Goal: Information Seeking & Learning: Learn about a topic

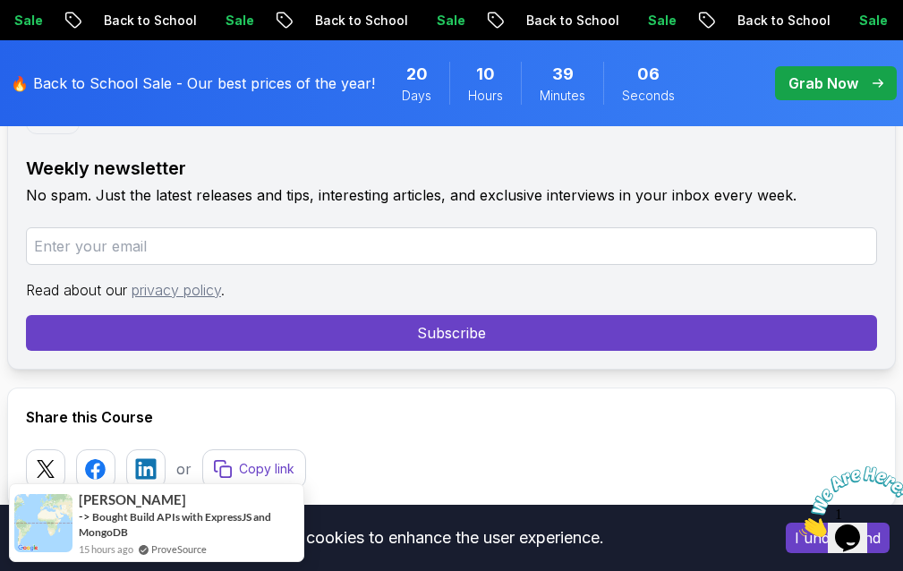
scroll to position [380, 0]
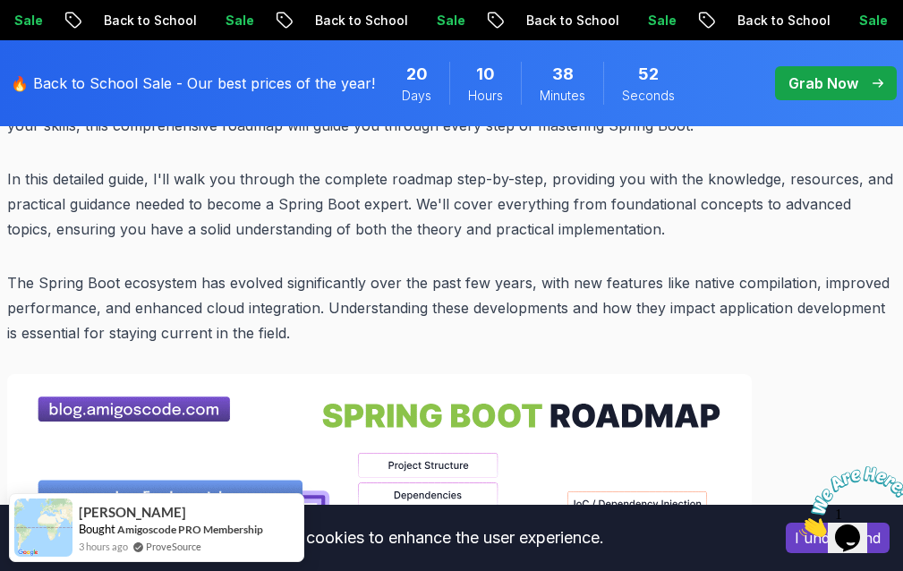
scroll to position [1552, 0]
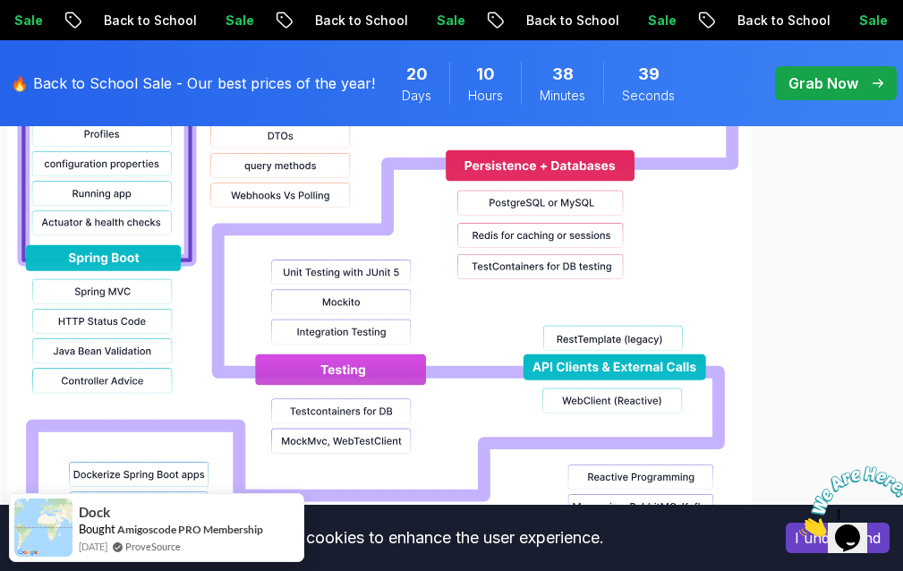
scroll to position [2280, 0]
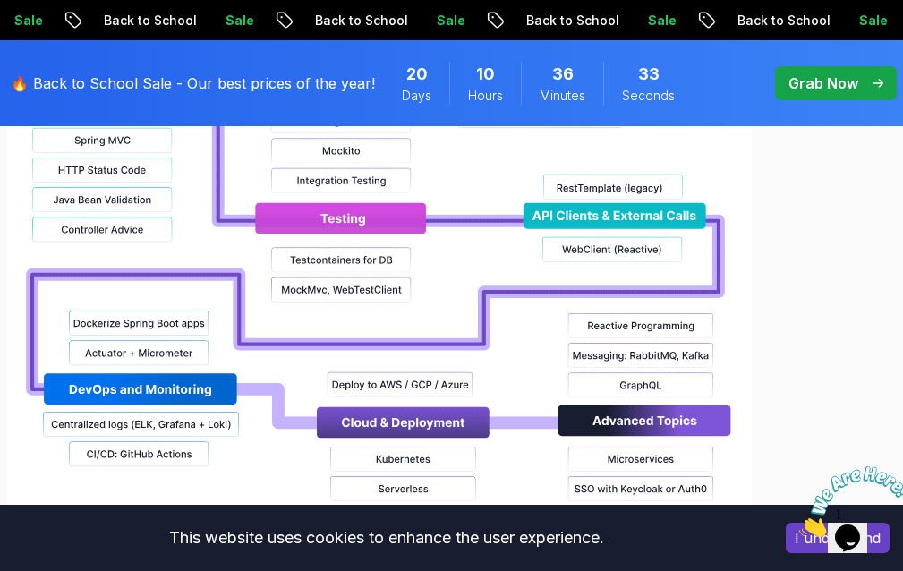
scroll to position [2430, 0]
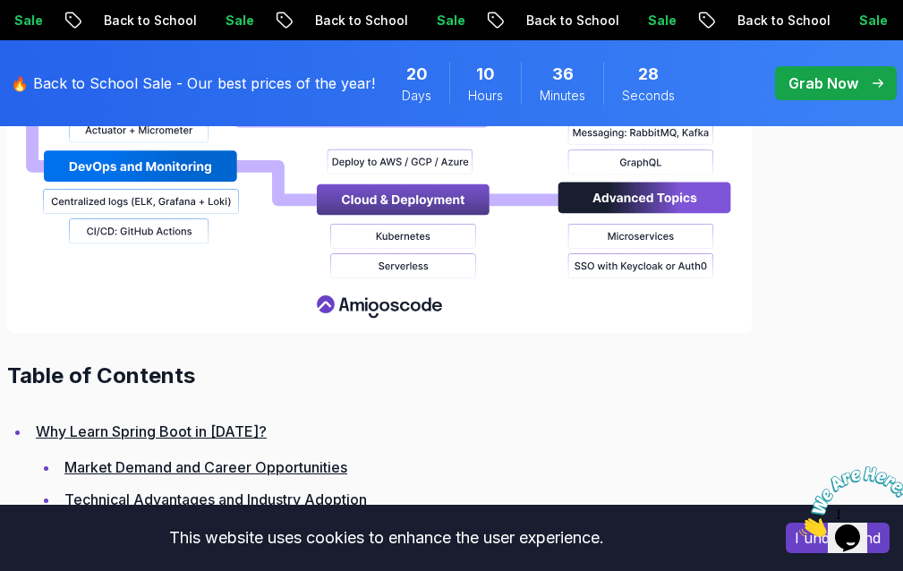
scroll to position [2653, 0]
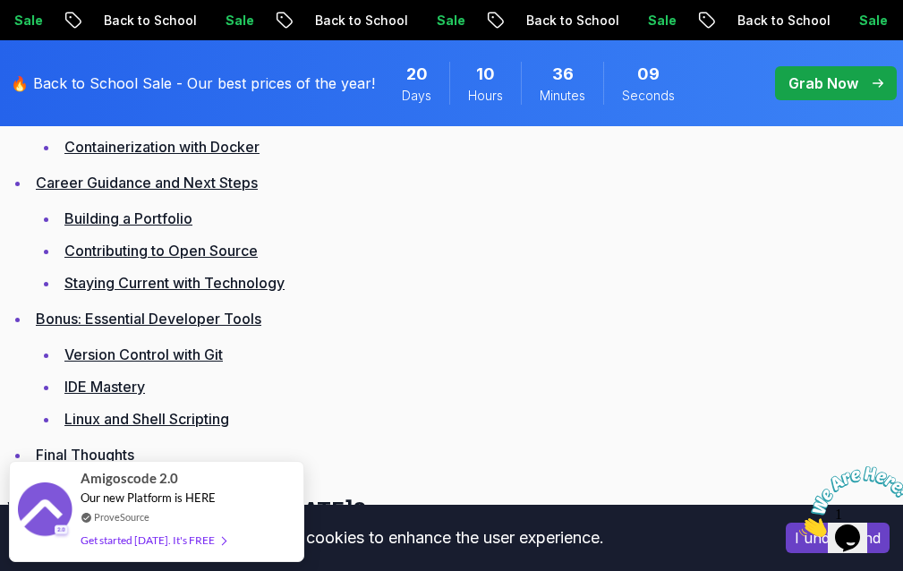
scroll to position [4652, 0]
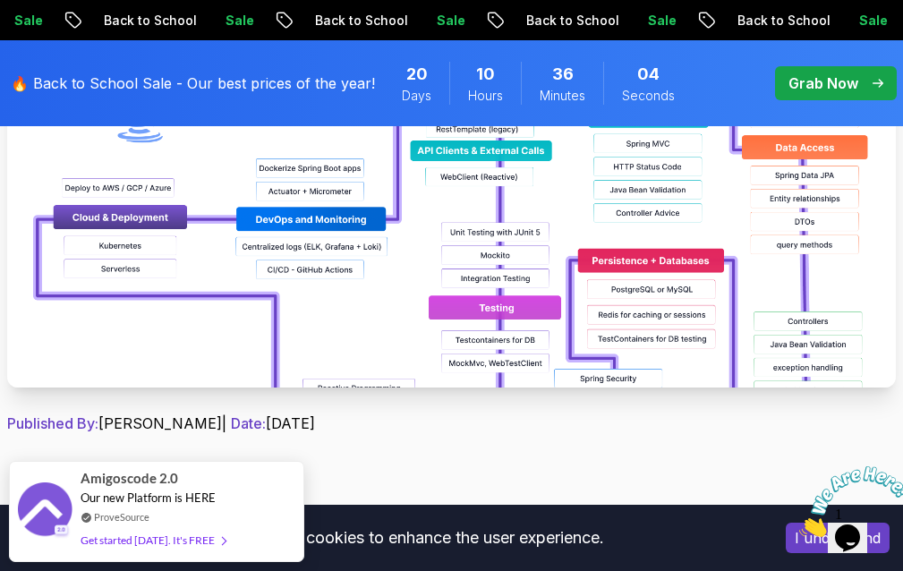
scroll to position [815, 0]
